Goal: Task Accomplishment & Management: Manage account settings

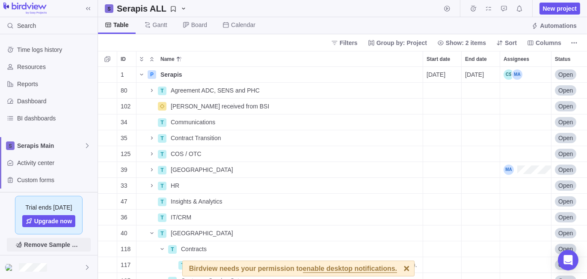
scroll to position [206, 483]
click at [64, 245] on span "Remove Sample Data" at bounding box center [53, 244] width 58 height 10
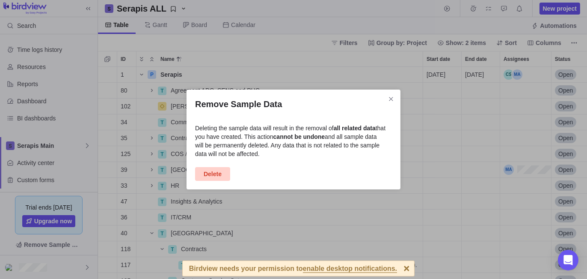
click at [220, 175] on span "Delete" at bounding box center [213, 174] width 18 height 10
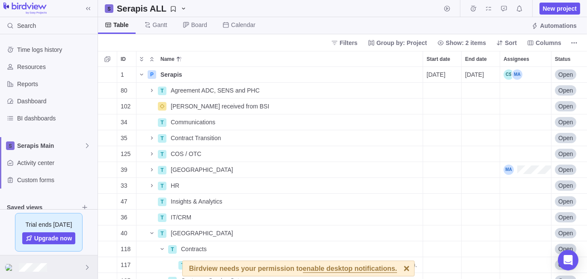
click at [49, 267] on div at bounding box center [49, 267] width 98 height 24
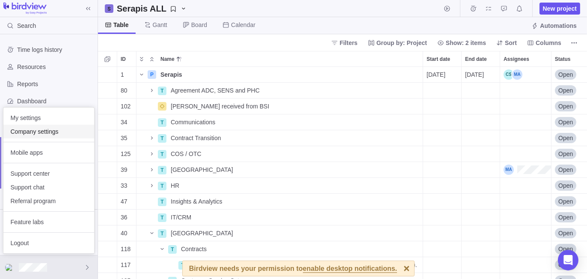
click at [59, 132] on span "Company settings" at bounding box center [48, 131] width 77 height 9
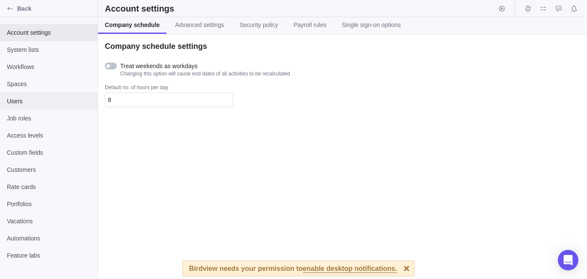
click at [27, 99] on span "Users" at bounding box center [49, 101] width 84 height 9
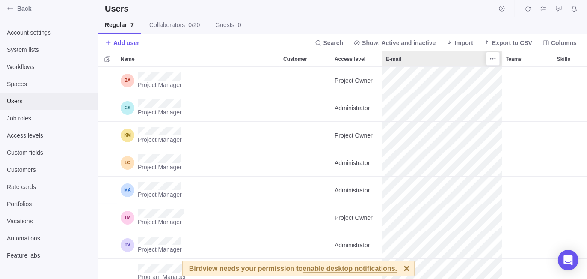
scroll to position [206, 483]
click at [322, 44] on icon at bounding box center [318, 42] width 7 height 7
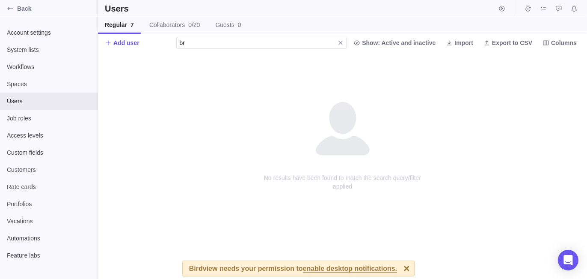
type input "b"
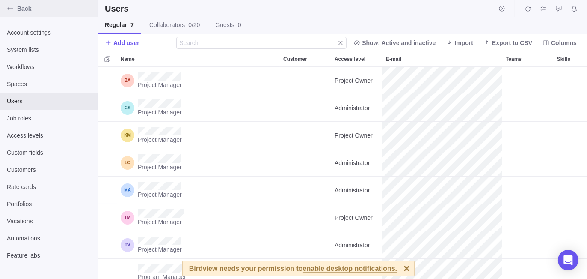
click at [33, 10] on span "Back" at bounding box center [55, 8] width 77 height 9
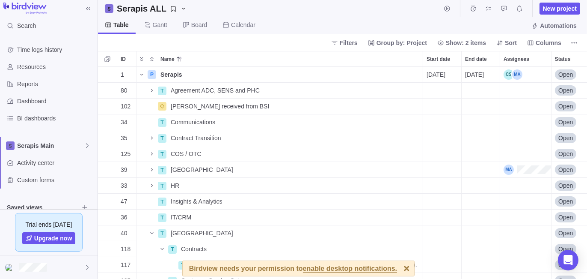
scroll to position [7, 6]
